Goal: Check status: Check status

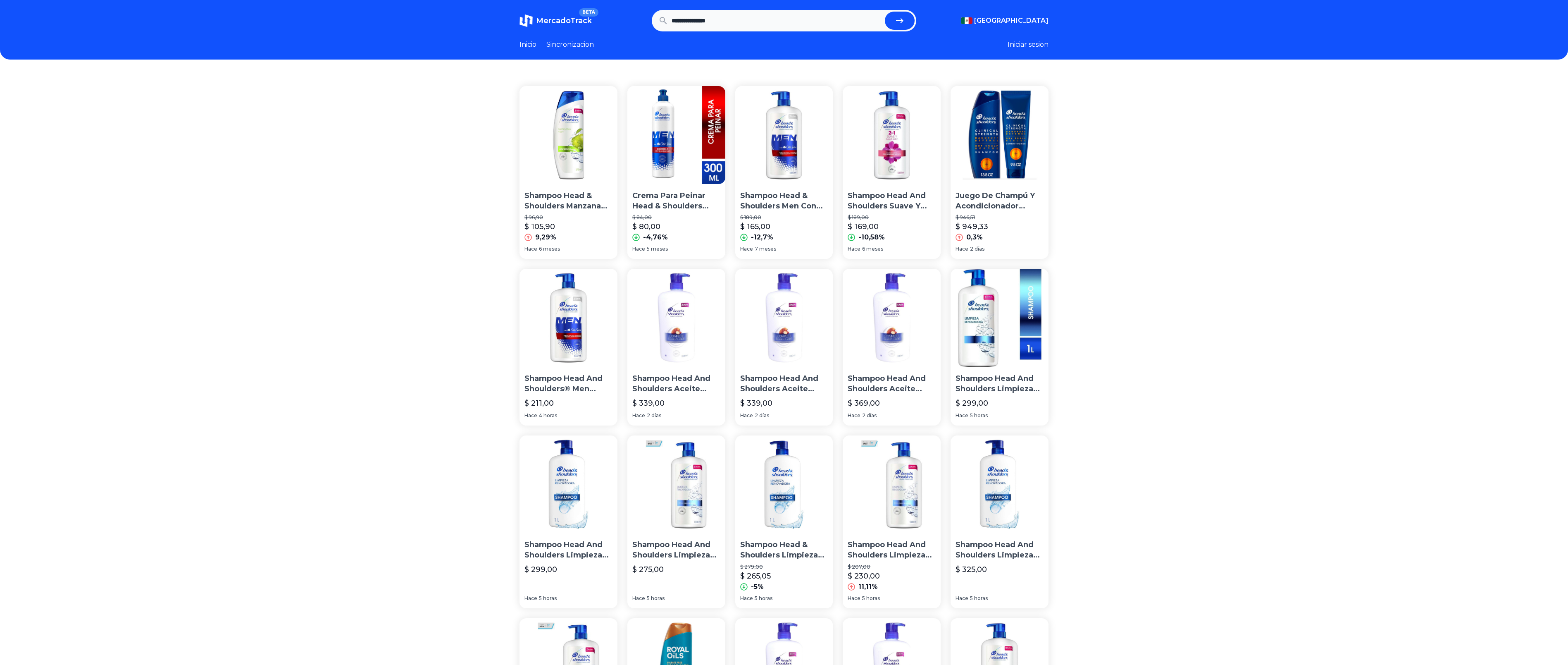
click at [581, 156] on img at bounding box center [568, 135] width 98 height 98
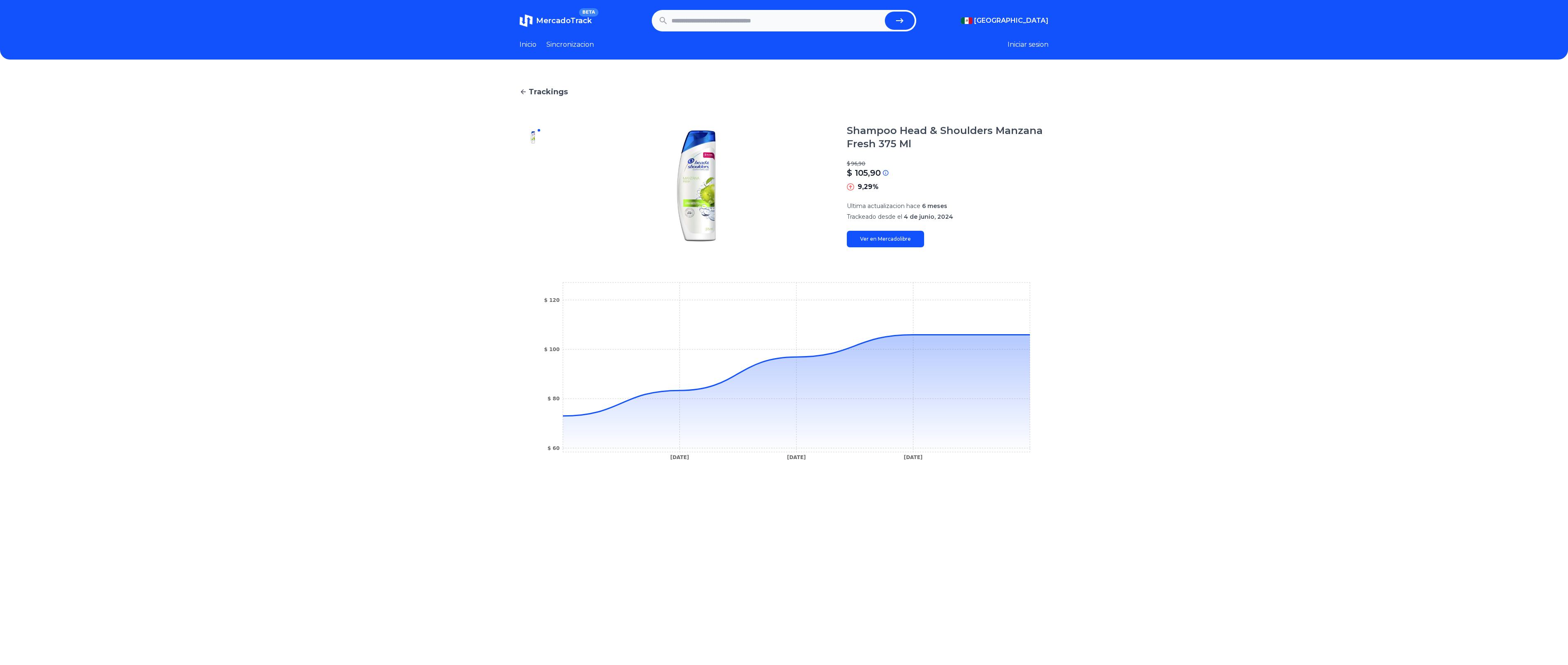
click at [561, 91] on span "Trackings" at bounding box center [548, 91] width 40 height 12
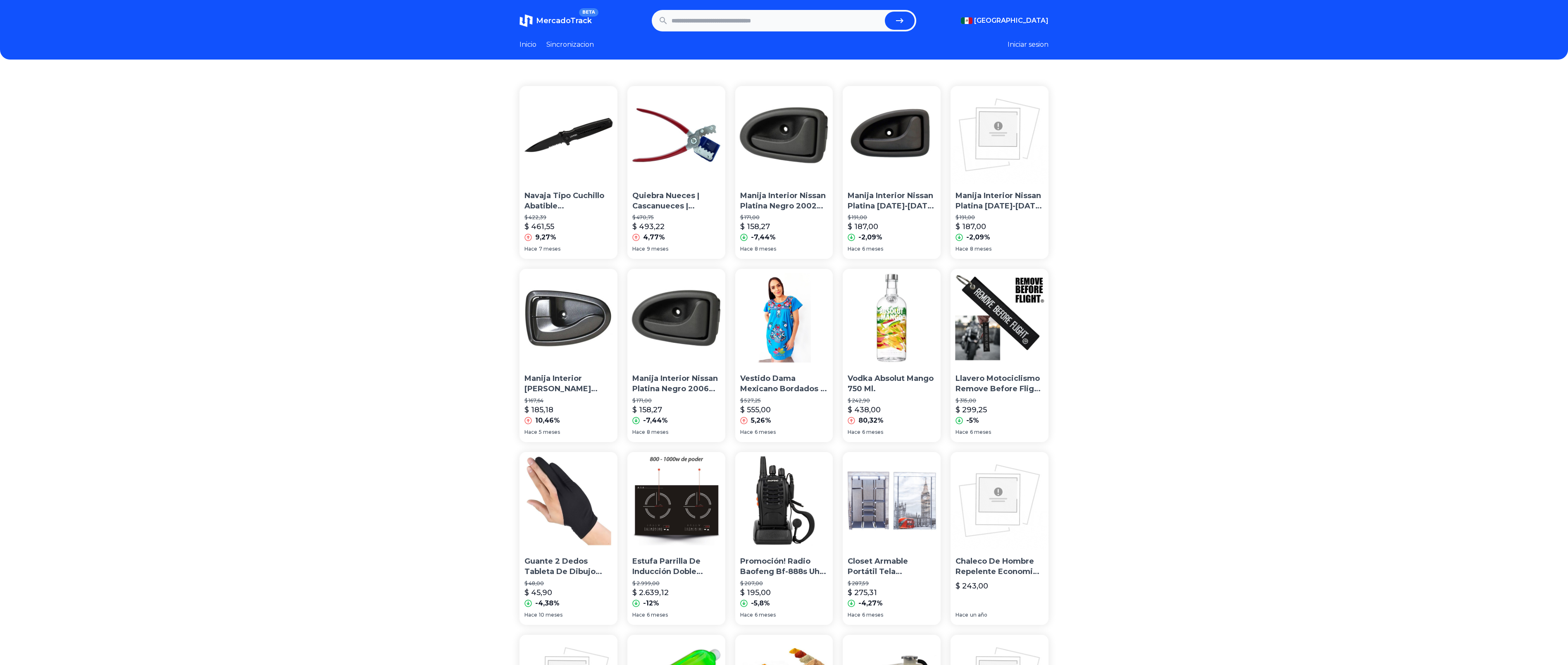
click at [727, 19] on input "text" at bounding box center [776, 21] width 210 height 18
type input "**********"
click at [885, 12] on button "submit" at bounding box center [900, 21] width 30 height 18
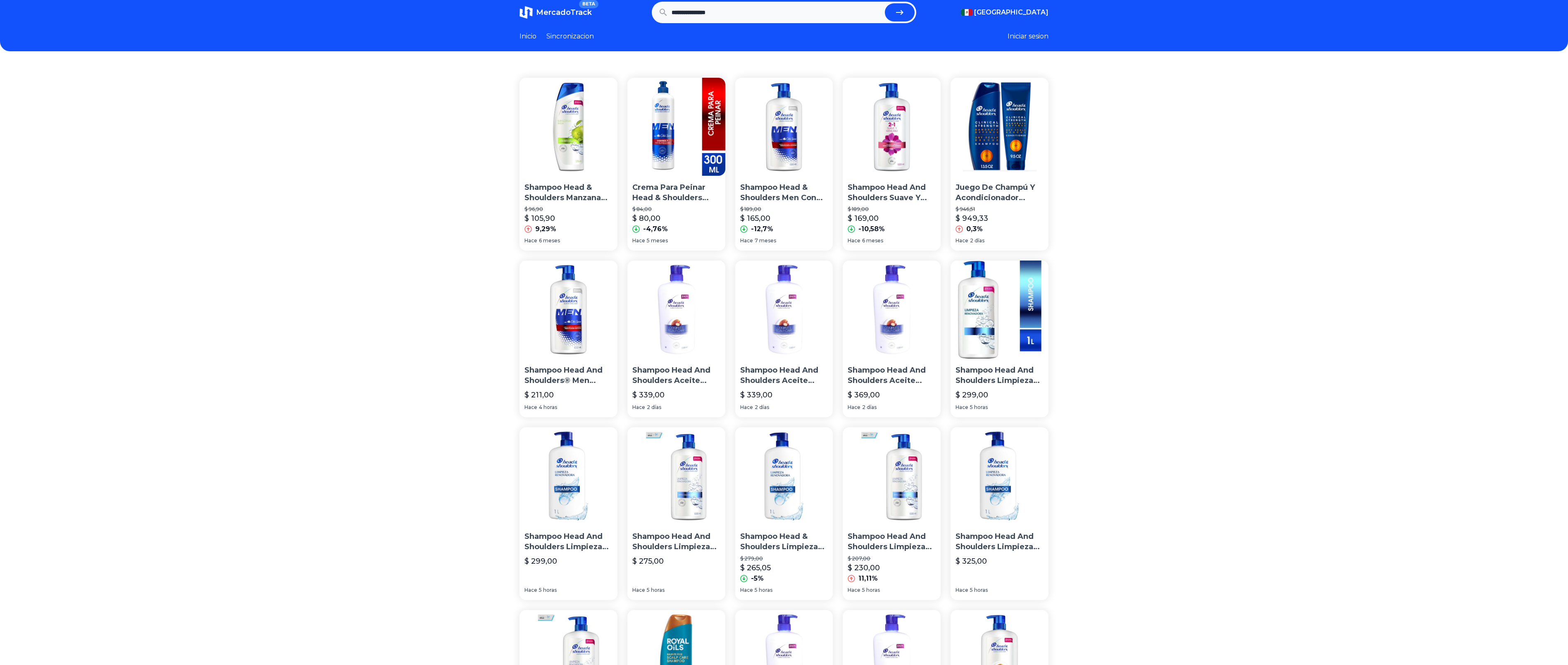
scroll to position [7, 0]
